Goal: Transaction & Acquisition: Purchase product/service

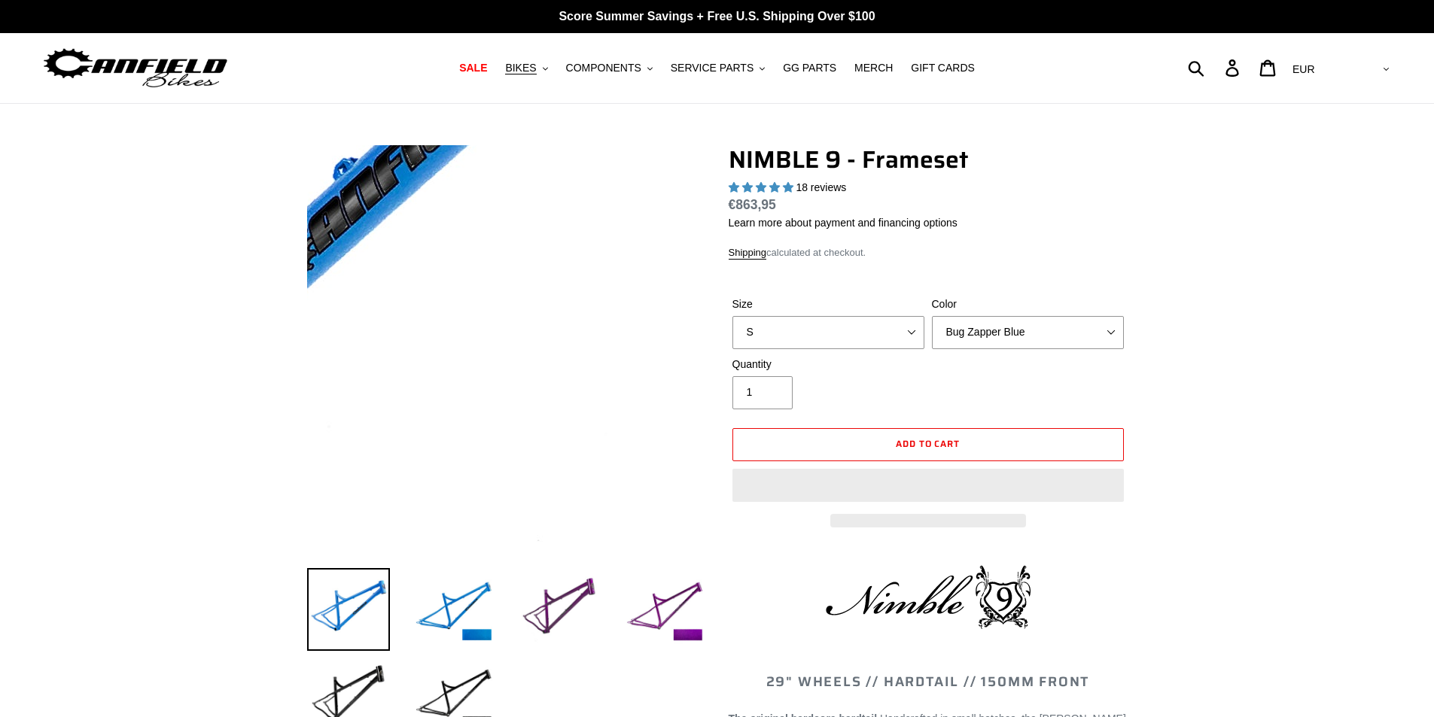
select select "highest-rating"
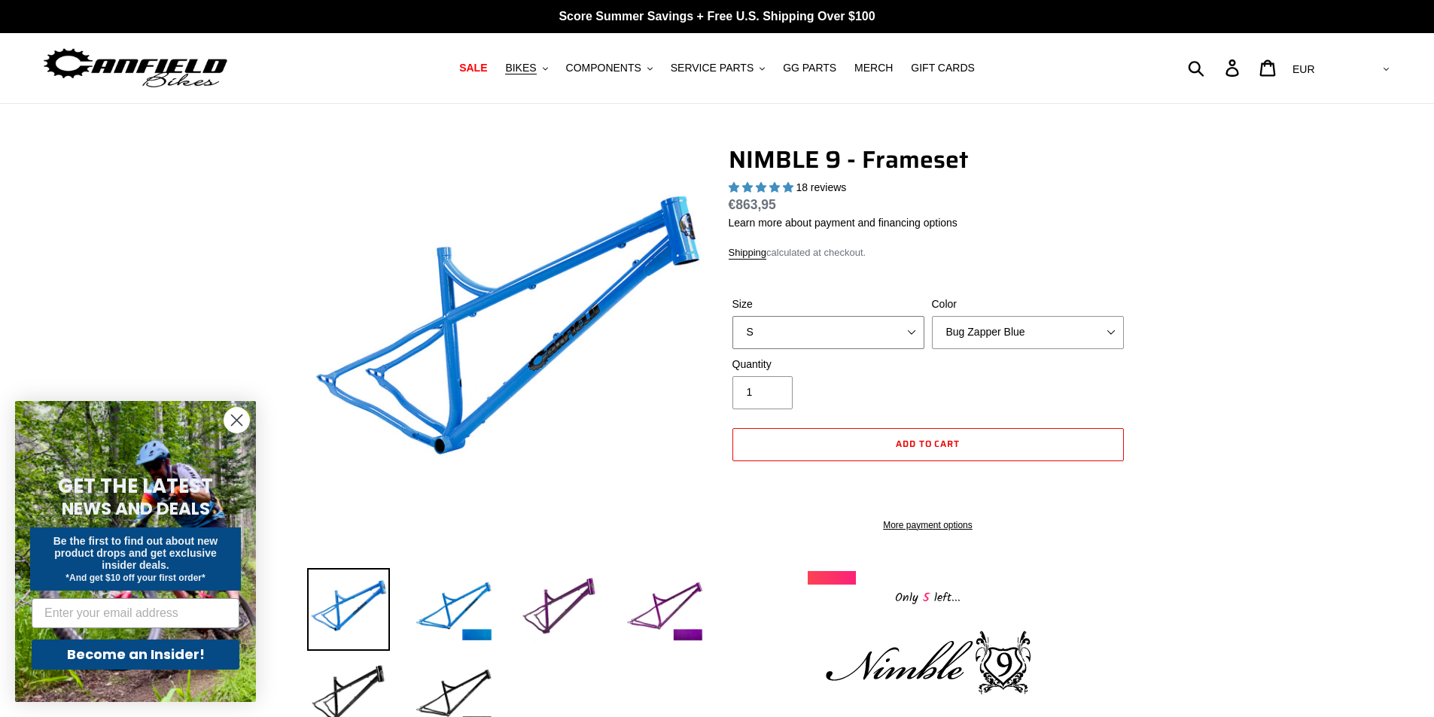
click at [794, 333] on select "S M L XL" at bounding box center [828, 332] width 192 height 33
select select "L"
click at [732, 316] on select "S M L XL" at bounding box center [828, 332] width 192 height 33
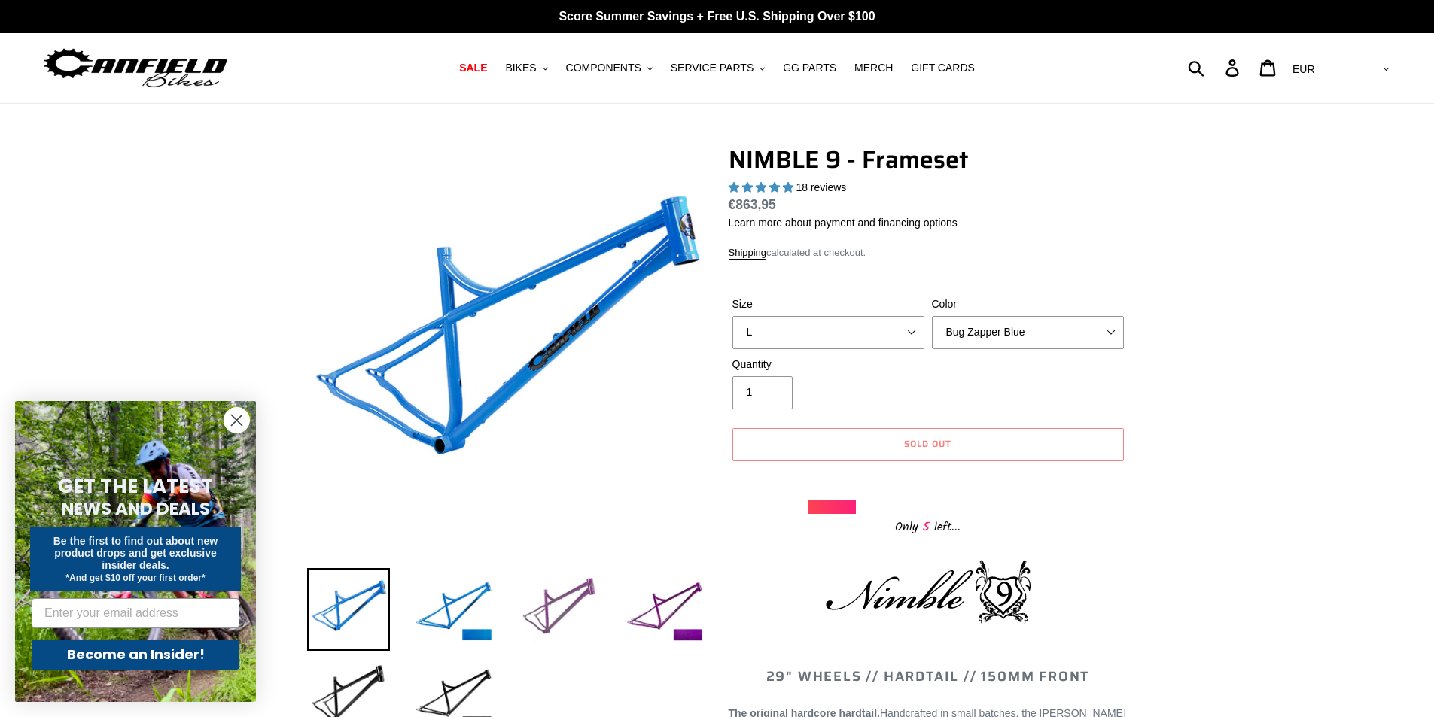
click at [547, 592] on img at bounding box center [559, 609] width 83 height 83
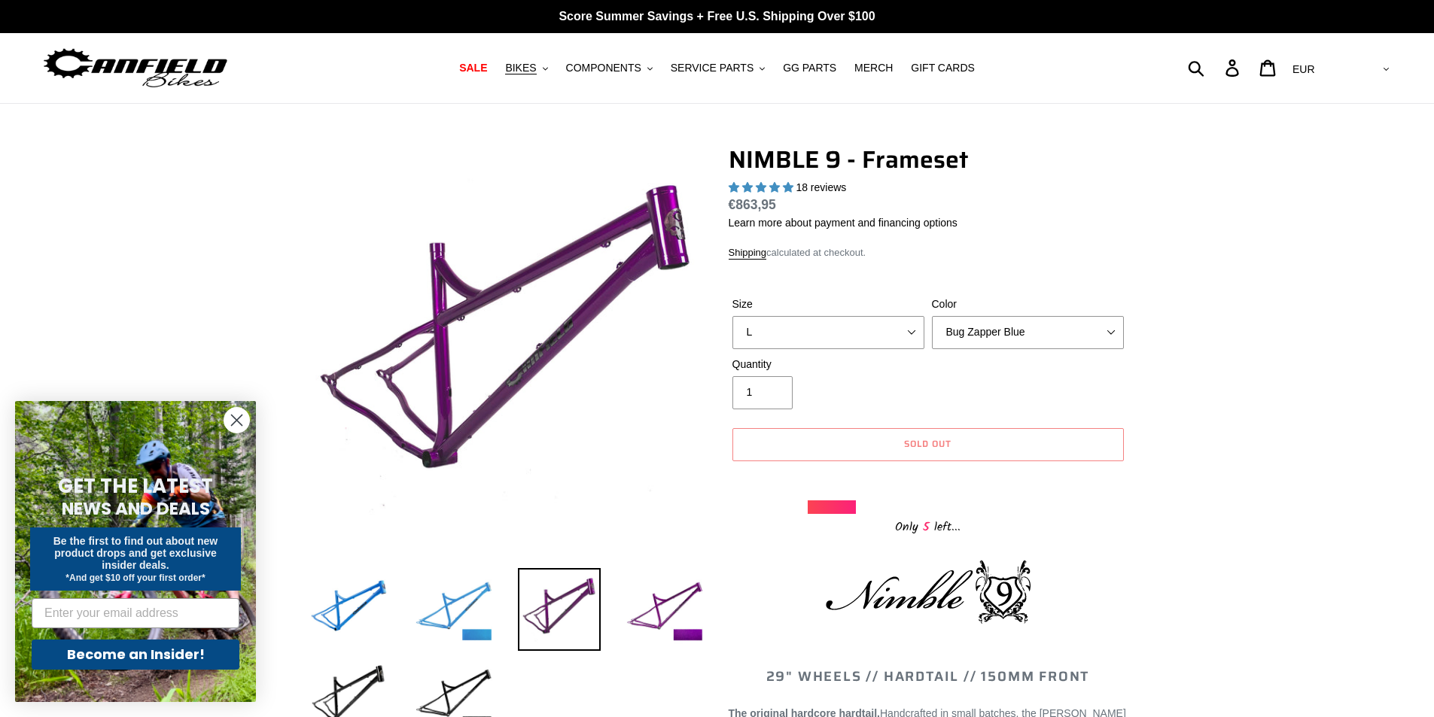
click at [457, 604] on img at bounding box center [453, 609] width 83 height 83
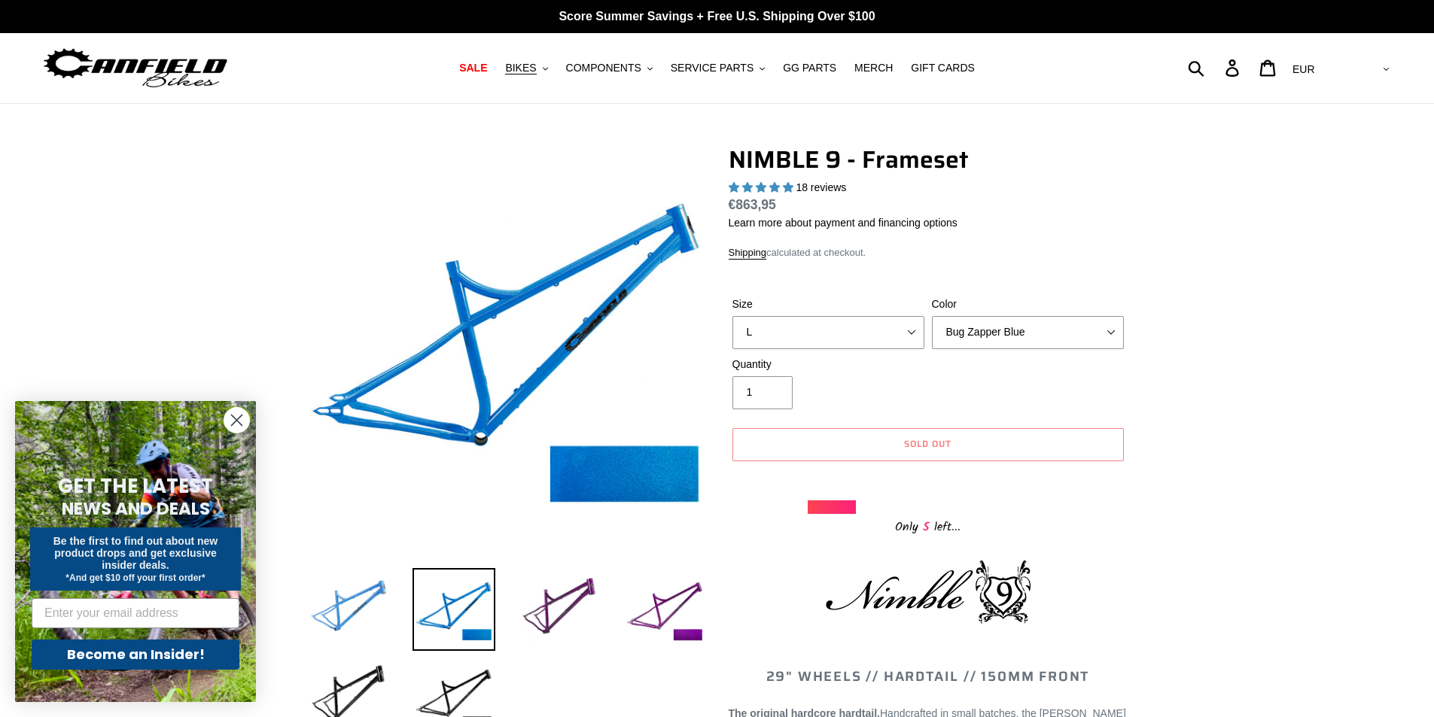
click at [363, 598] on img at bounding box center [348, 609] width 83 height 83
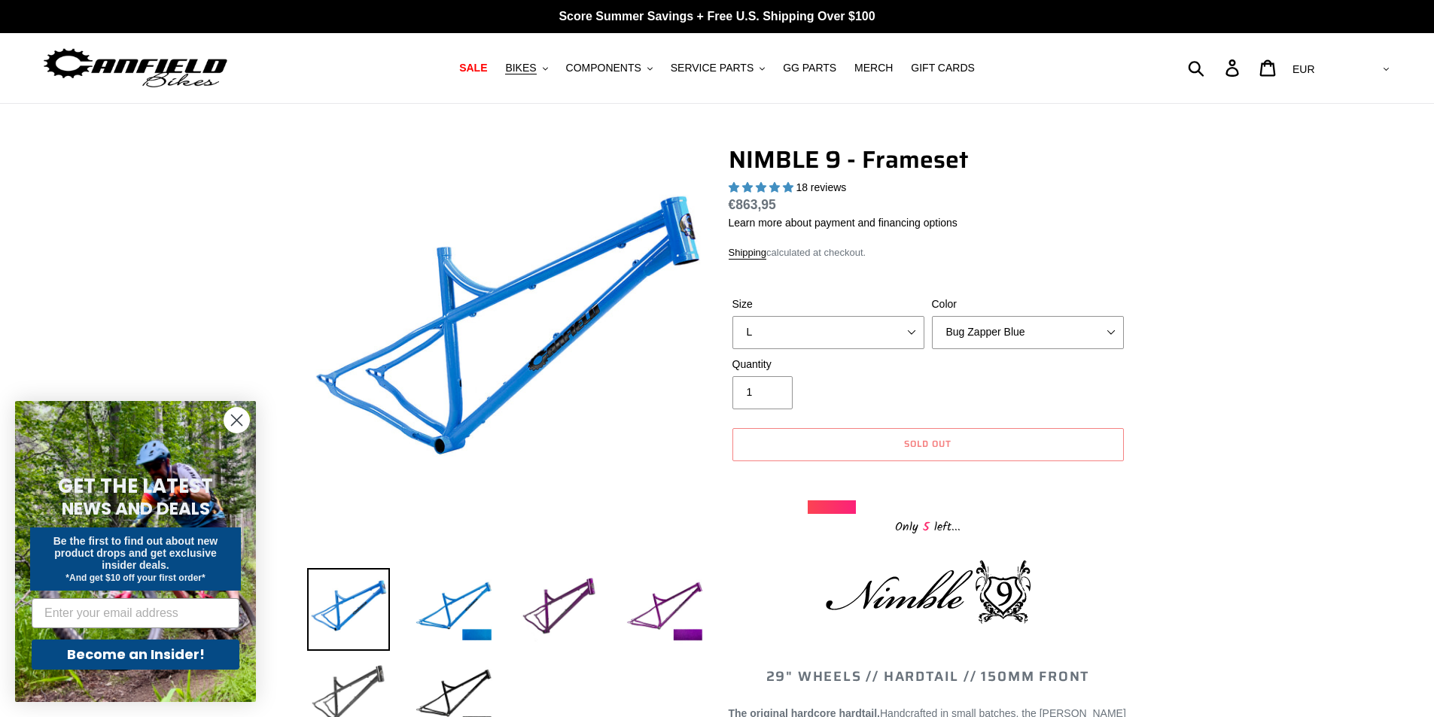
click at [368, 680] on img at bounding box center [348, 697] width 83 height 83
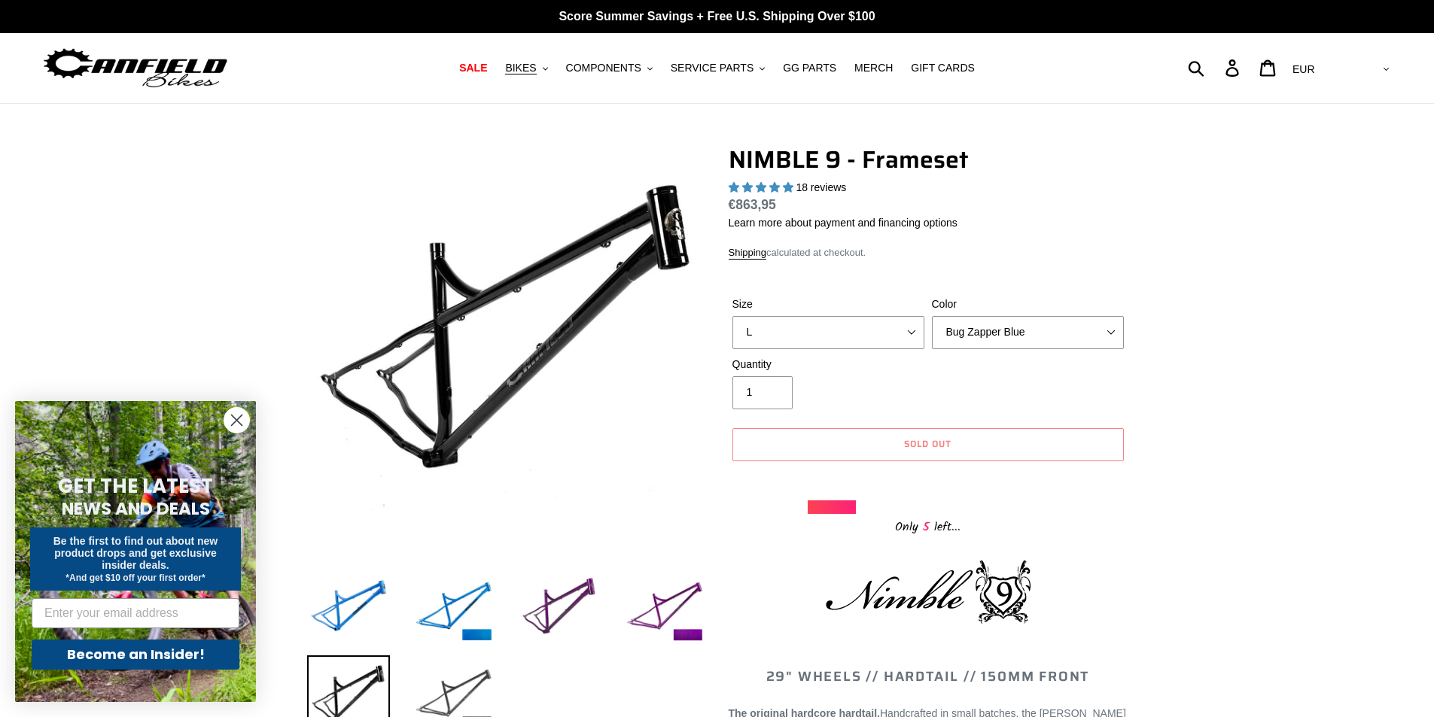
click at [444, 681] on img at bounding box center [453, 697] width 83 height 83
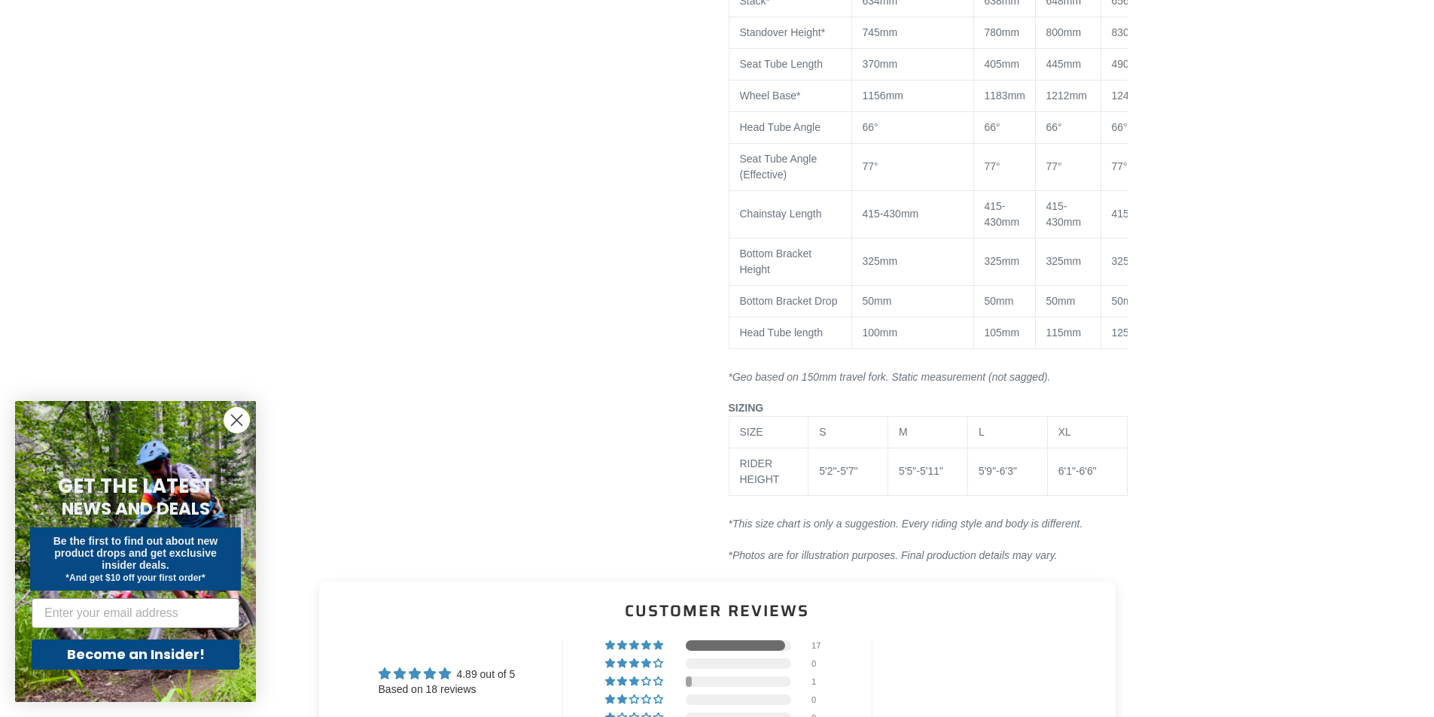
scroll to position [1430, 0]
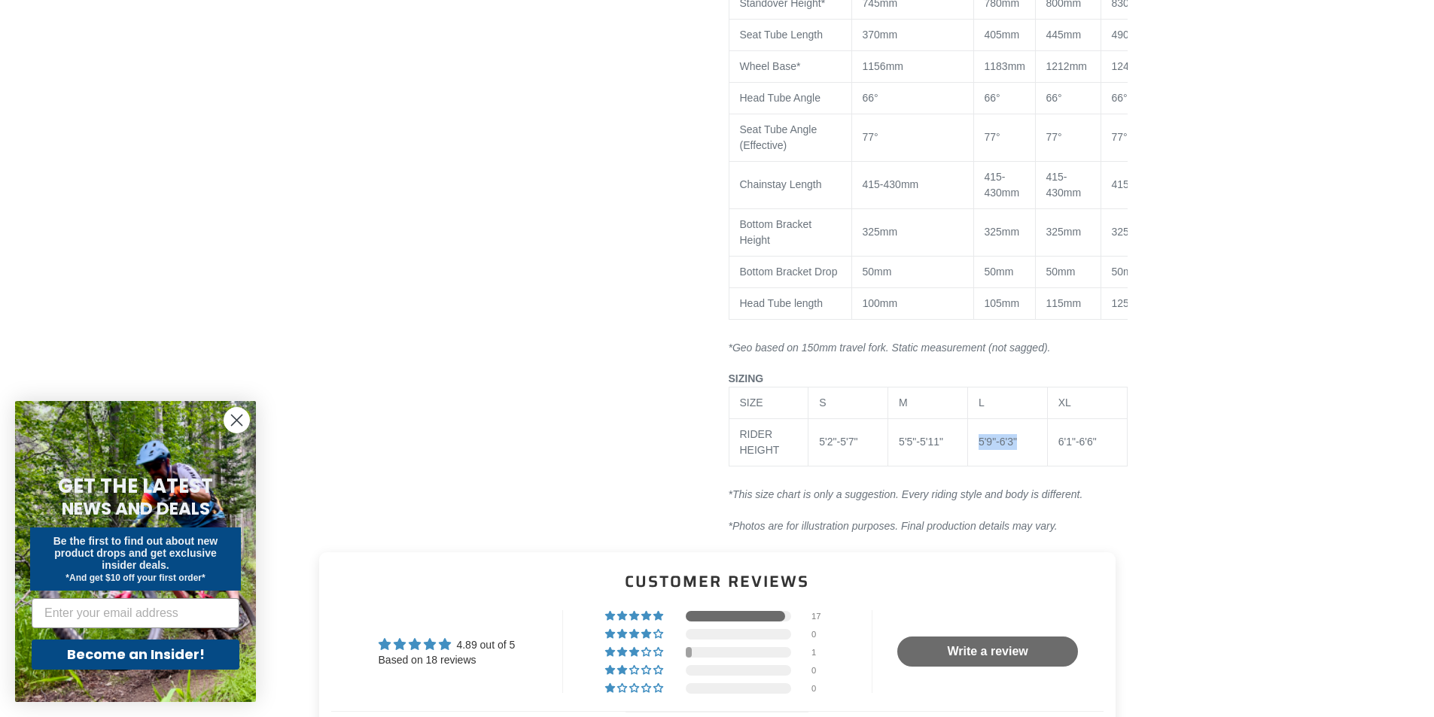
drag, startPoint x: 1018, startPoint y: 441, endPoint x: 975, endPoint y: 442, distance: 43.7
click at [975, 442] on td "5'9"-6'3"" at bounding box center [1007, 442] width 80 height 47
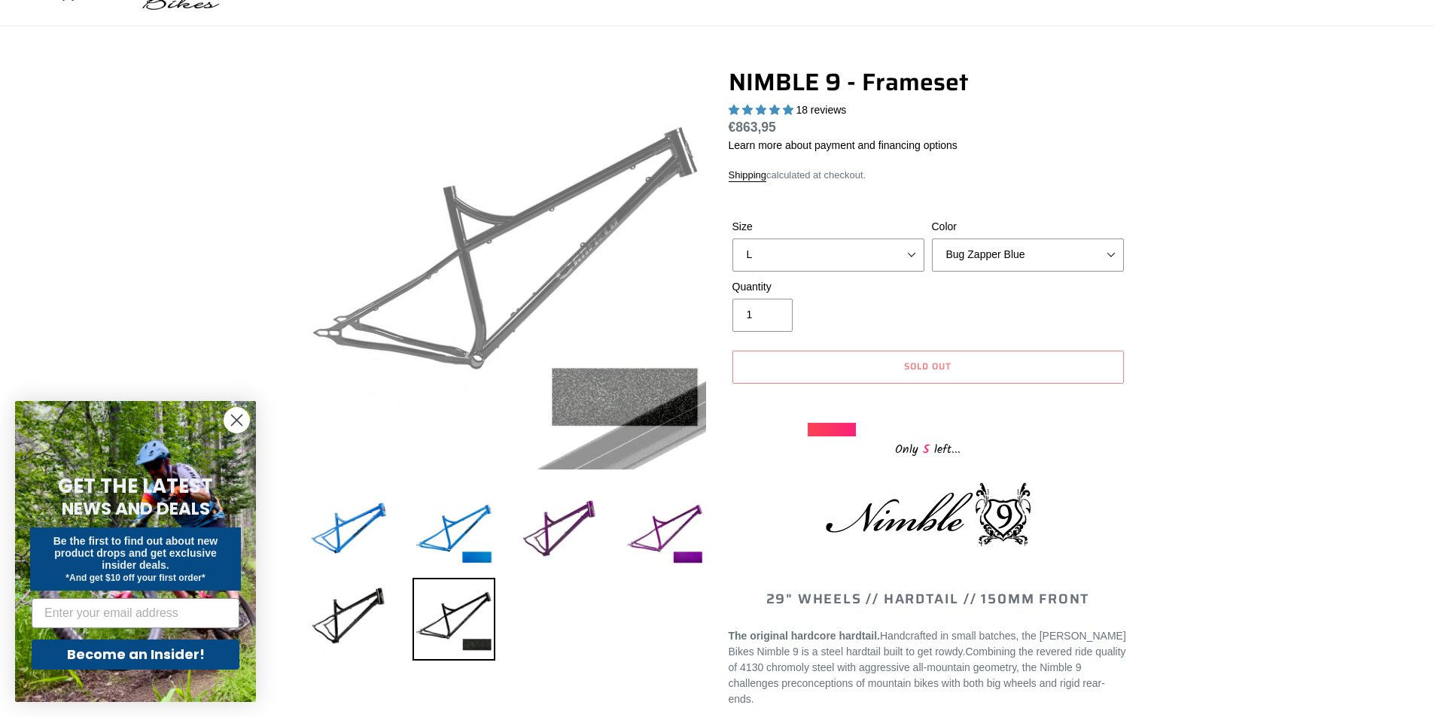
scroll to position [0, 0]
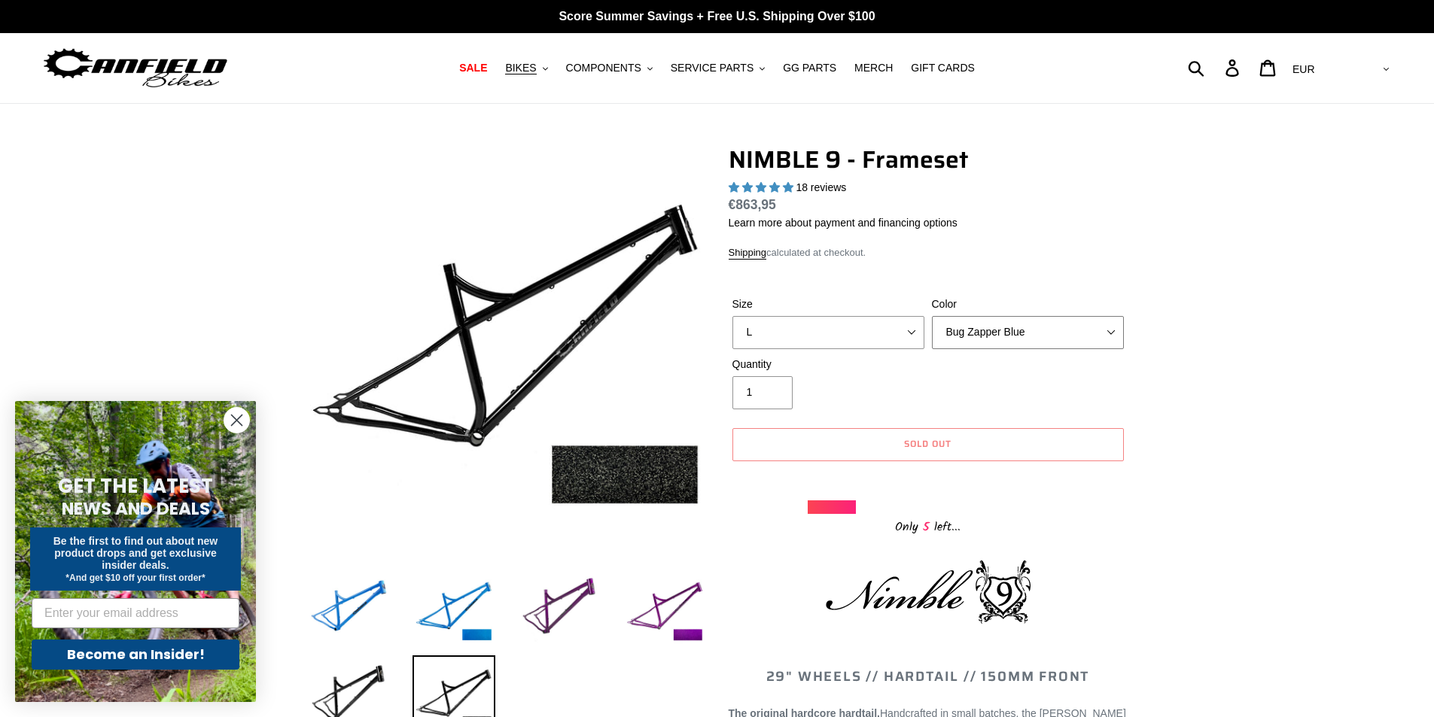
click at [981, 328] on select "Bug Zapper Blue Purple Haze -Sold Out Galaxy Black" at bounding box center [1028, 332] width 192 height 33
click at [932, 316] on select "Bug Zapper Blue Purple Haze -Sold Out Galaxy Black" at bounding box center [1028, 332] width 192 height 33
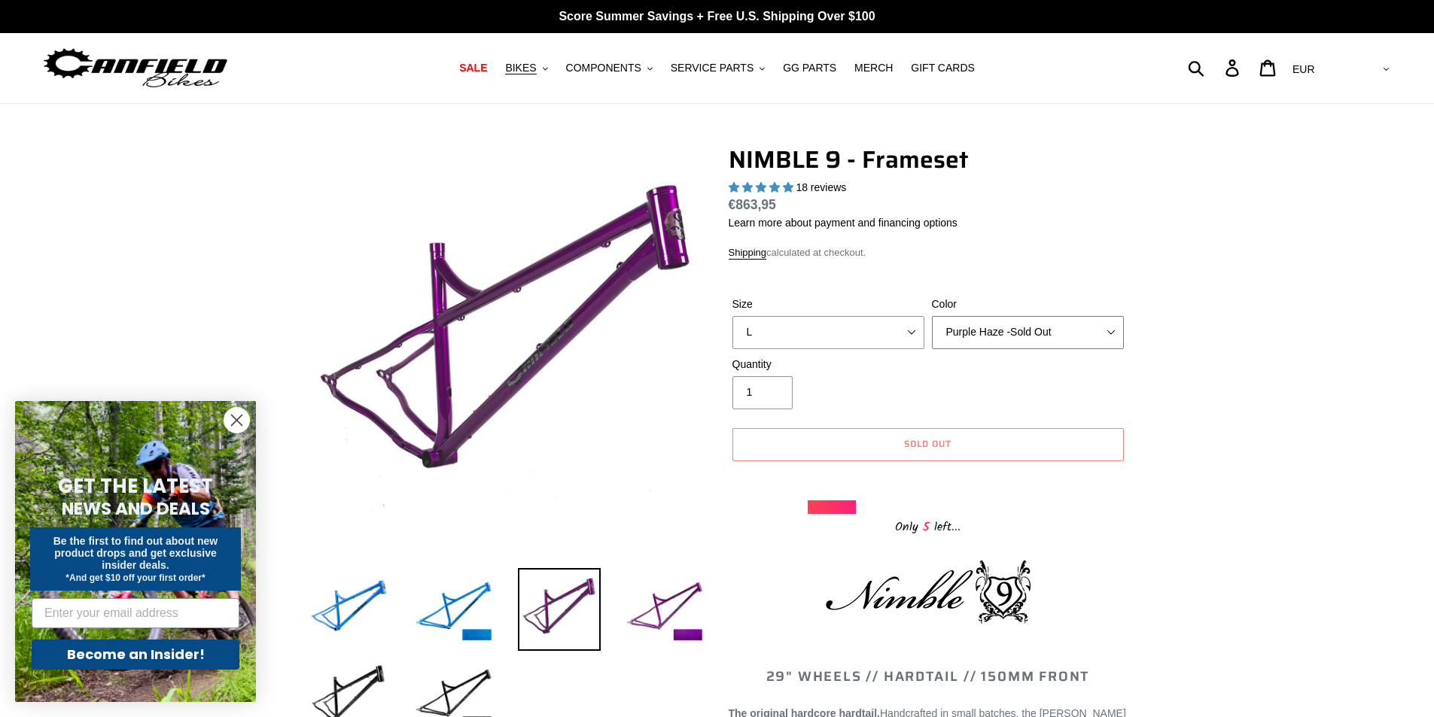
click at [999, 330] on select "Bug Zapper Blue Purple Haze -Sold Out Galaxy Black" at bounding box center [1028, 332] width 192 height 33
select select "Galaxy Black"
click at [932, 316] on select "Bug Zapper Blue Purple Haze -Sold Out Galaxy Black" at bounding box center [1028, 332] width 192 height 33
